Goal: Find specific page/section: Find specific page/section

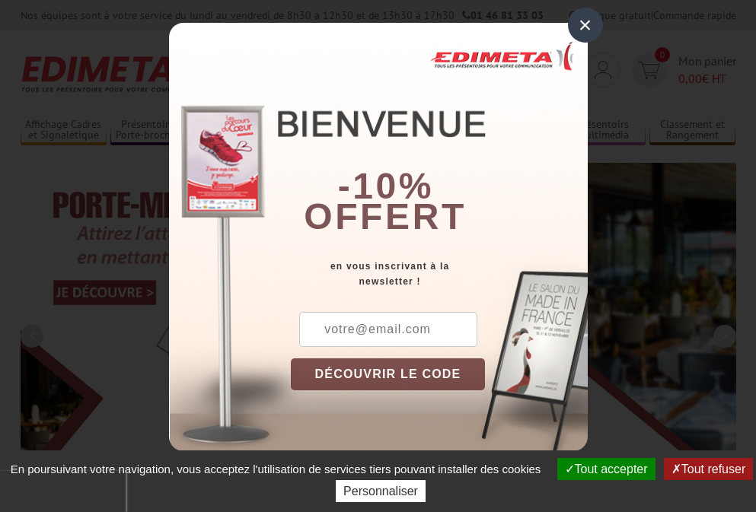
click at [604, 469] on button "Tout accepter" at bounding box center [606, 469] width 98 height 22
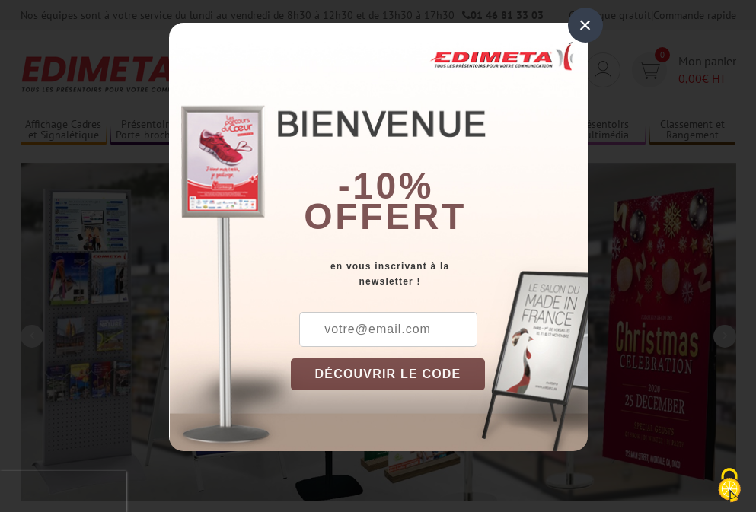
click at [585, 24] on div "×" at bounding box center [585, 25] width 35 height 35
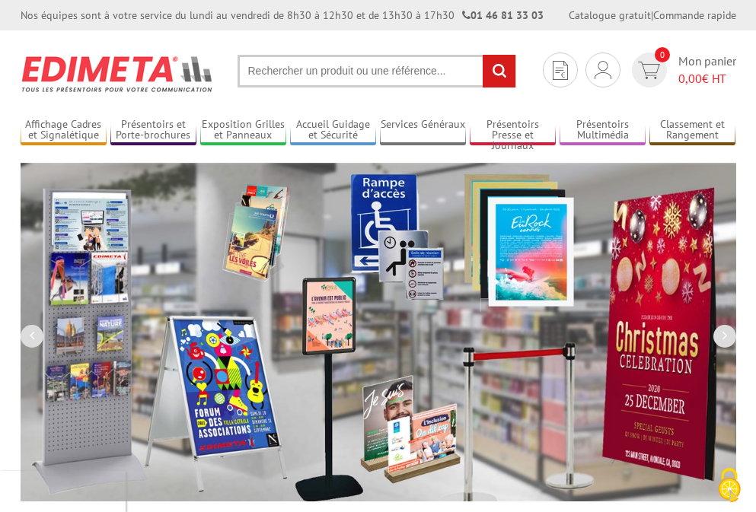
click at [0, 0] on div "Nos équipes sont à votre service du lundi au vendredi de 8h30 à 12h30 et de 13h…" at bounding box center [378, 15] width 756 height 30
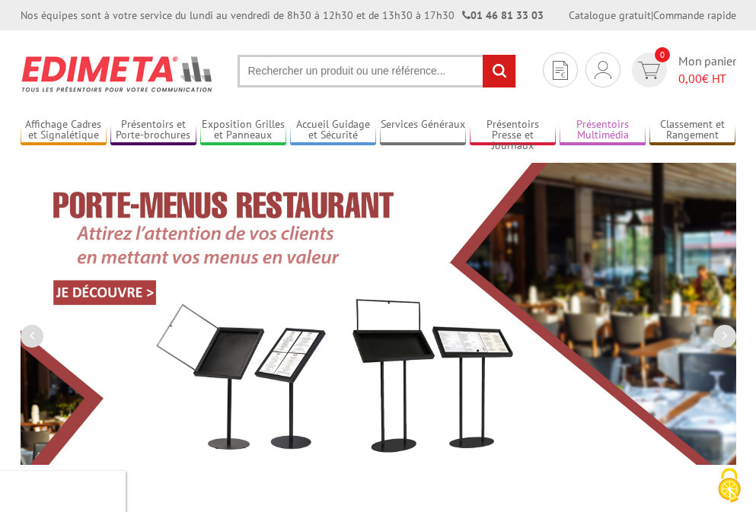
click at [602, 130] on link "Présentoirs Multimédia" at bounding box center [603, 130] width 86 height 25
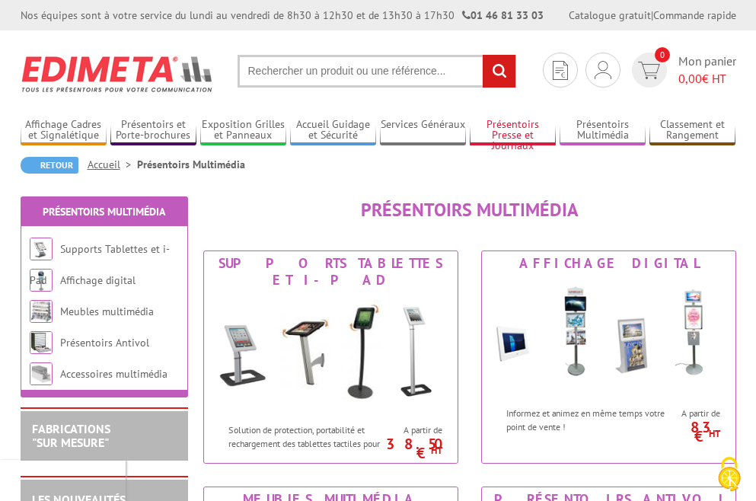
click at [512, 130] on link "Présentoirs Presse et Journaux" at bounding box center [513, 130] width 86 height 25
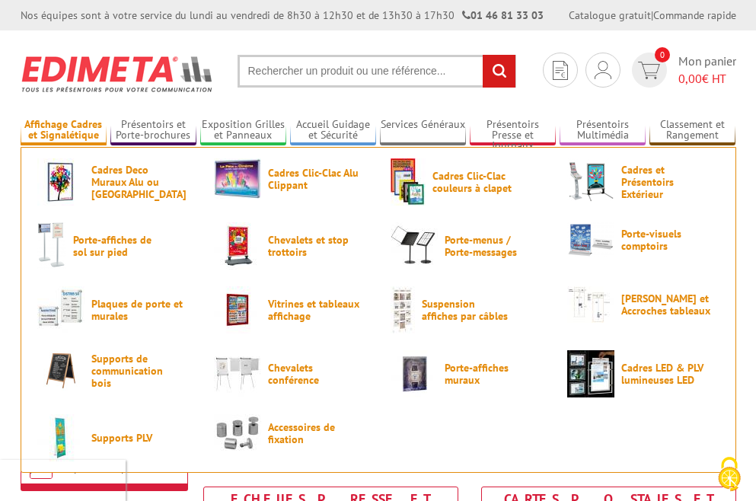
click at [63, 130] on link "Affichage Cadres et Signalétique" at bounding box center [64, 130] width 86 height 25
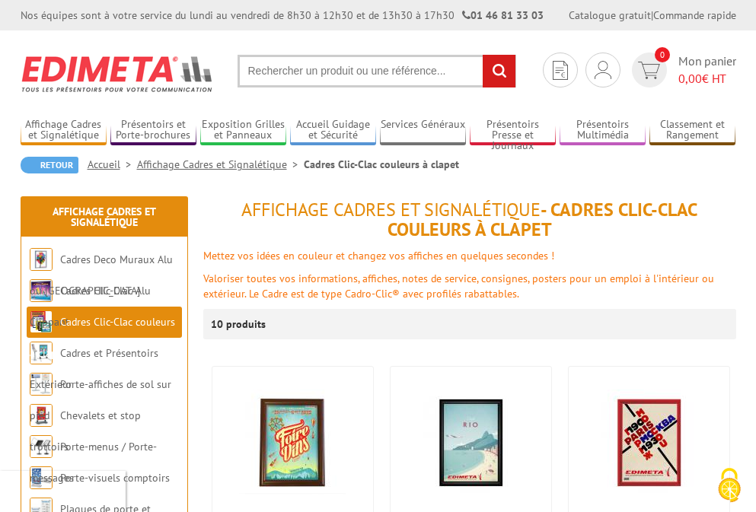
scroll to position [280, 0]
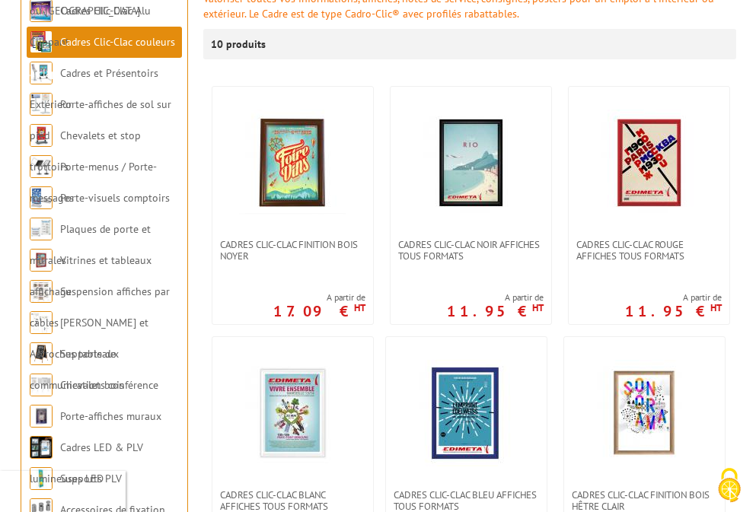
click at [465, 500] on span "Cadres clic-clac bleu affiches tous formats" at bounding box center [466, 501] width 145 height 23
